Goal: Obtain resource: Download file/media

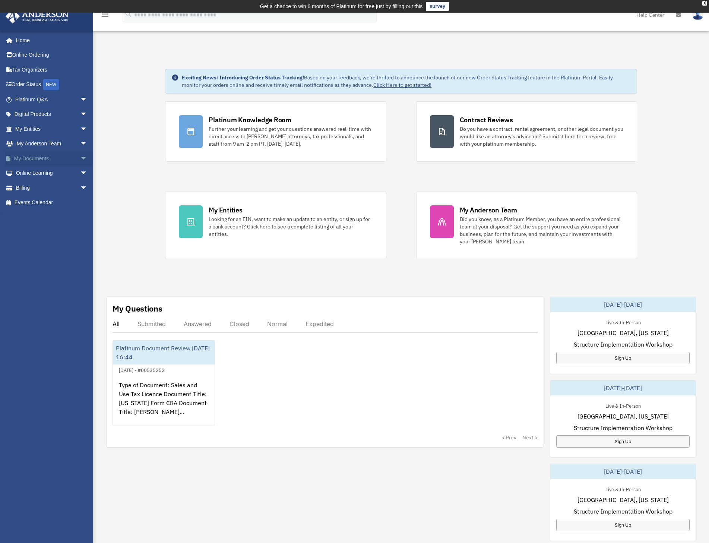
click at [80, 159] on span "arrow_drop_down" at bounding box center [87, 158] width 15 height 15
click at [80, 127] on span "arrow_drop_down" at bounding box center [87, 129] width 15 height 15
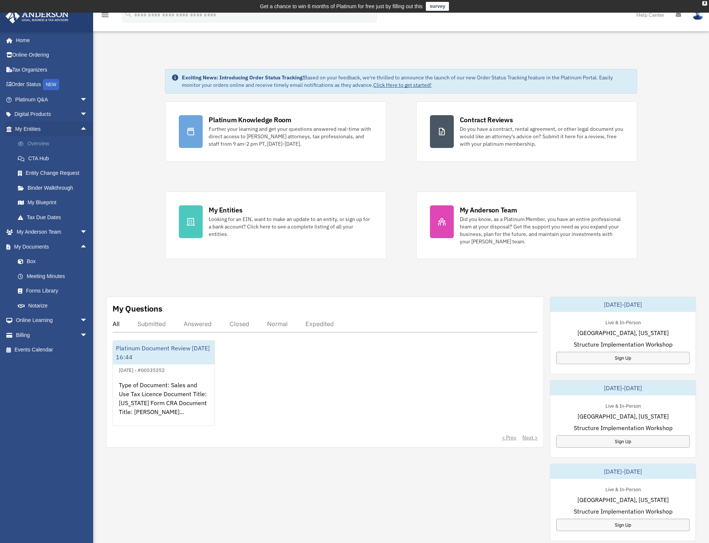
click at [42, 143] on link "Overview" at bounding box center [54, 143] width 88 height 15
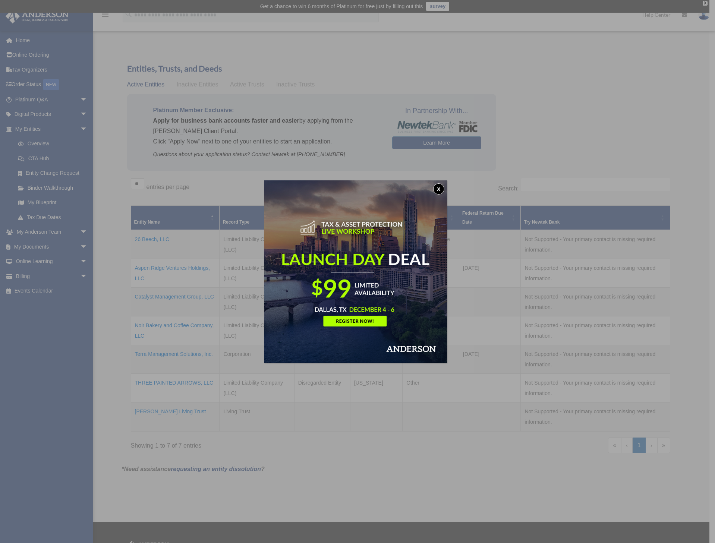
click at [440, 189] on button "x" at bounding box center [438, 188] width 11 height 11
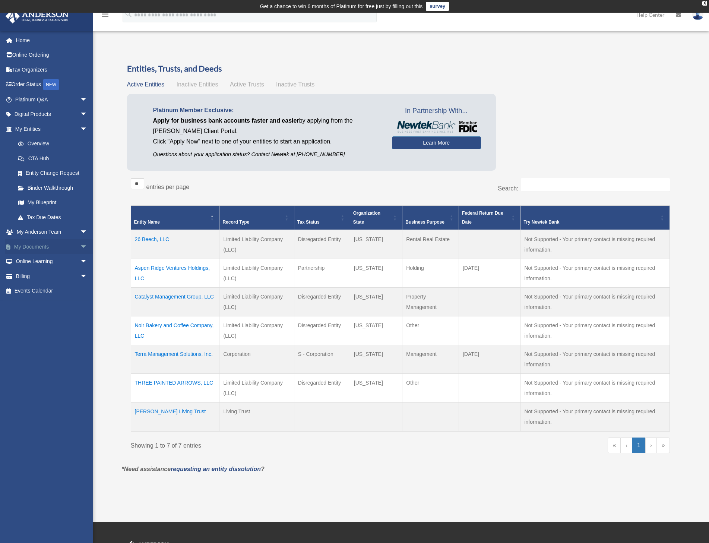
click at [42, 242] on link "My Documents arrow_drop_down" at bounding box center [52, 246] width 94 height 15
click at [80, 246] on span "arrow_drop_down" at bounding box center [87, 246] width 15 height 15
click at [47, 262] on link "Box" at bounding box center [54, 261] width 88 height 15
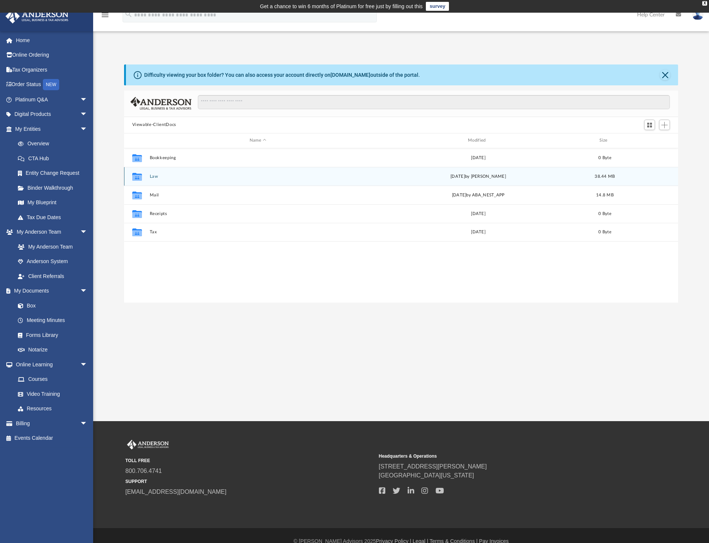
scroll to position [164, 549]
click at [153, 176] on button "Law" at bounding box center [257, 176] width 217 height 5
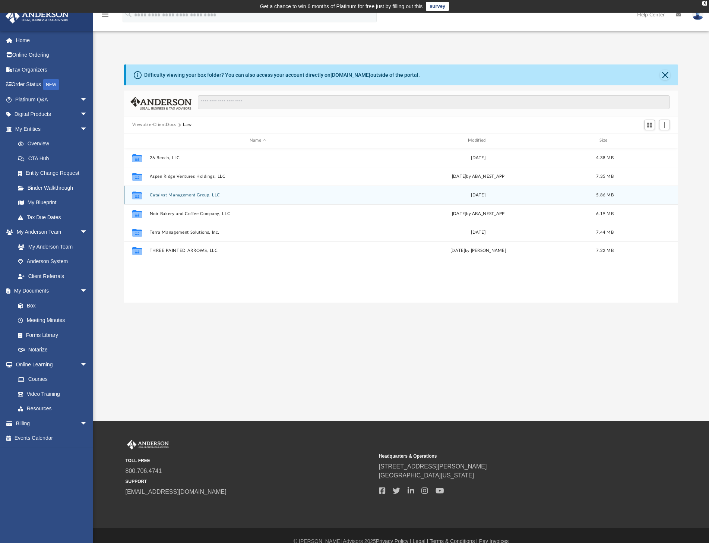
click at [164, 194] on button "Catalyst Management Group, LLC" at bounding box center [257, 195] width 217 height 5
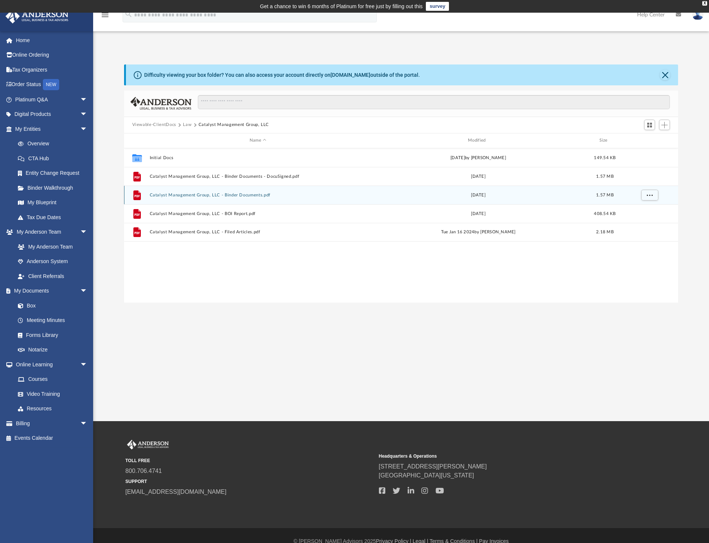
click at [176, 194] on button "Catalyst Management Group, LLC - Binder Documents.pdf" at bounding box center [257, 195] width 217 height 5
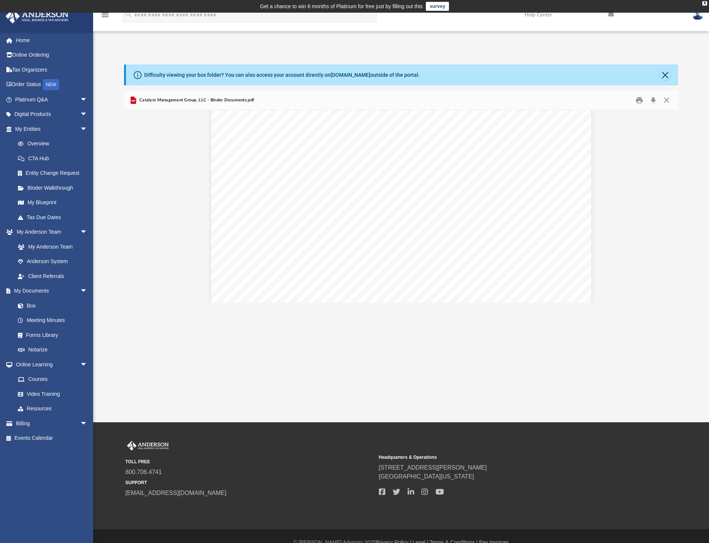
scroll to position [559, 0]
drag, startPoint x: 363, startPoint y: 196, endPoint x: 421, endPoint y: 191, distance: 58.4
click at [421, 191] on div "Overview of Catalyst Management Group, LLC Entity Formation Information State o…" at bounding box center [401, 306] width 380 height 492
